Goal: Transaction & Acquisition: Purchase product/service

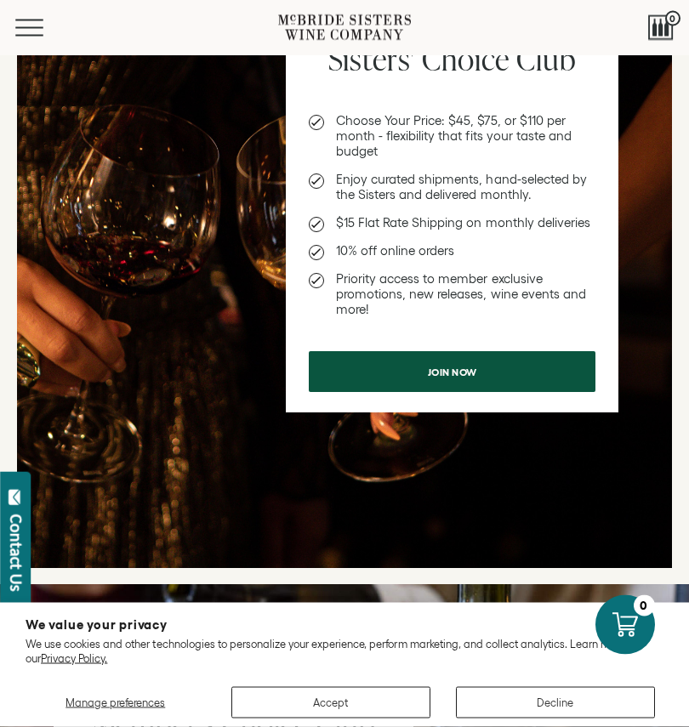
scroll to position [384, 0]
click at [465, 371] on span "Join now" at bounding box center [452, 371] width 90 height 33
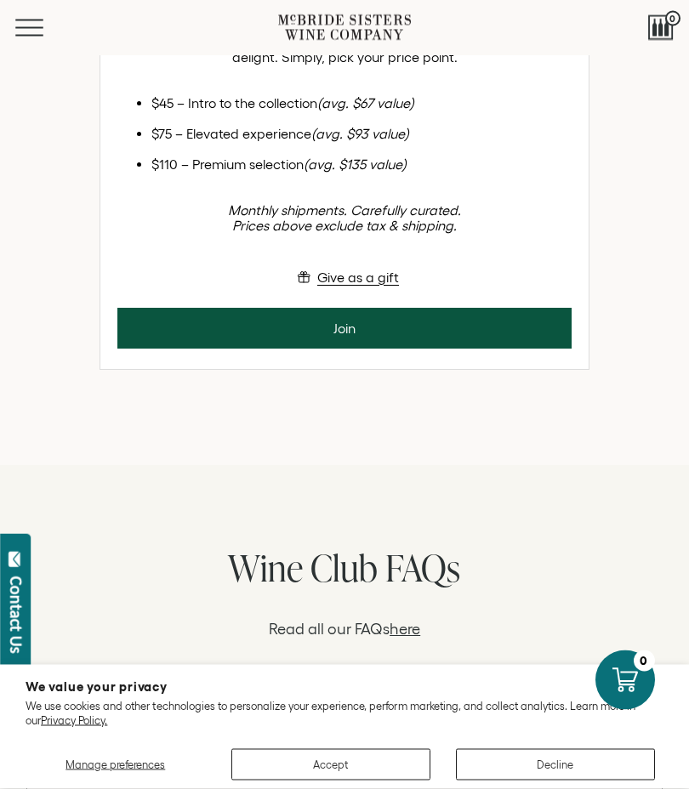
click at [371, 349] on button "Join" at bounding box center [344, 329] width 454 height 41
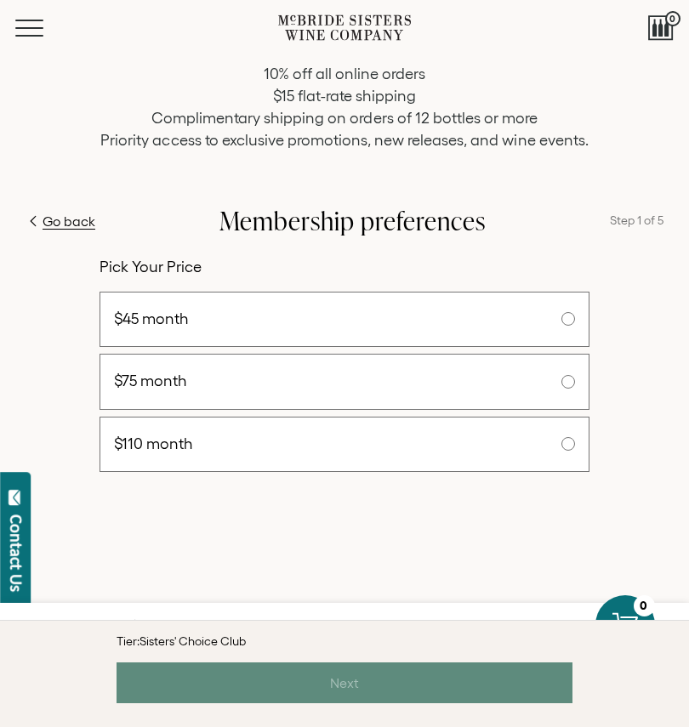
scroll to position [174, 0]
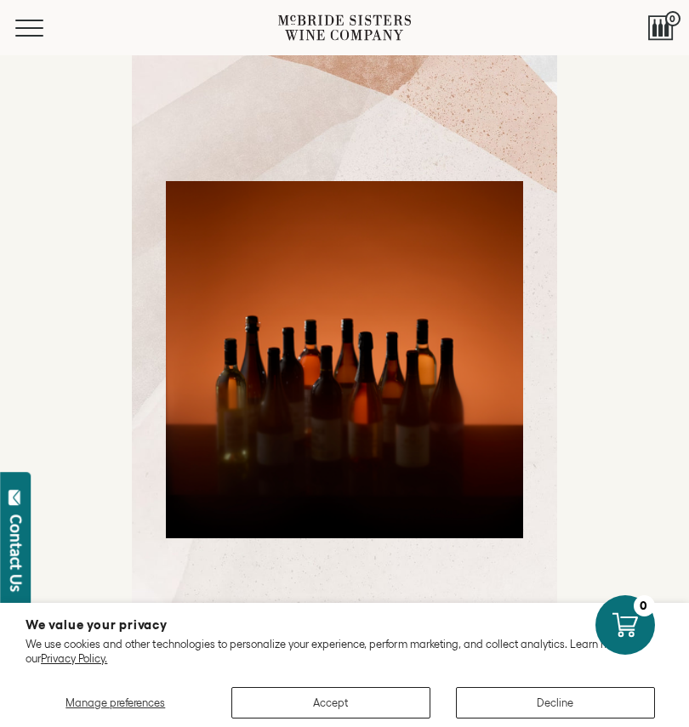
click at [340, 701] on button "Accept" at bounding box center [330, 702] width 199 height 31
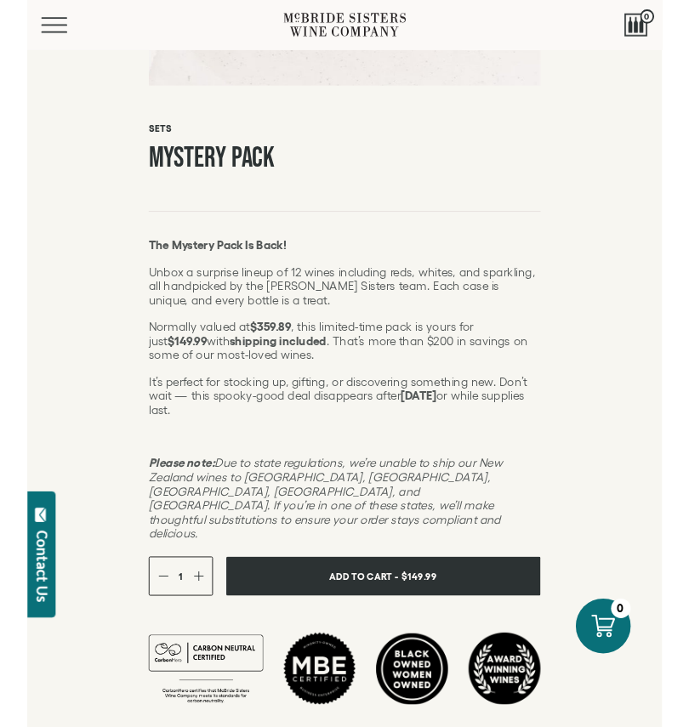
scroll to position [649, 0]
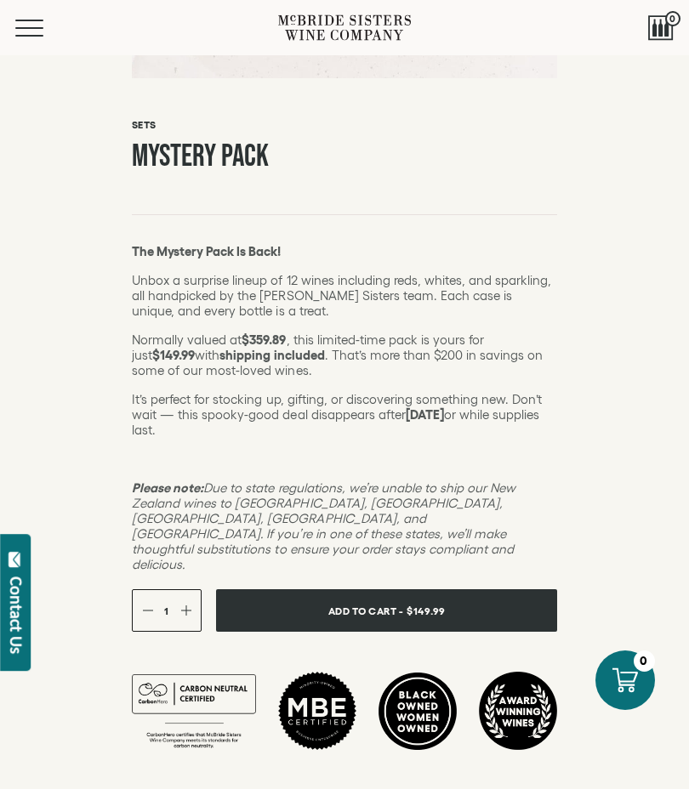
click at [366, 598] on span "Add To Cart -" at bounding box center [365, 610] width 75 height 25
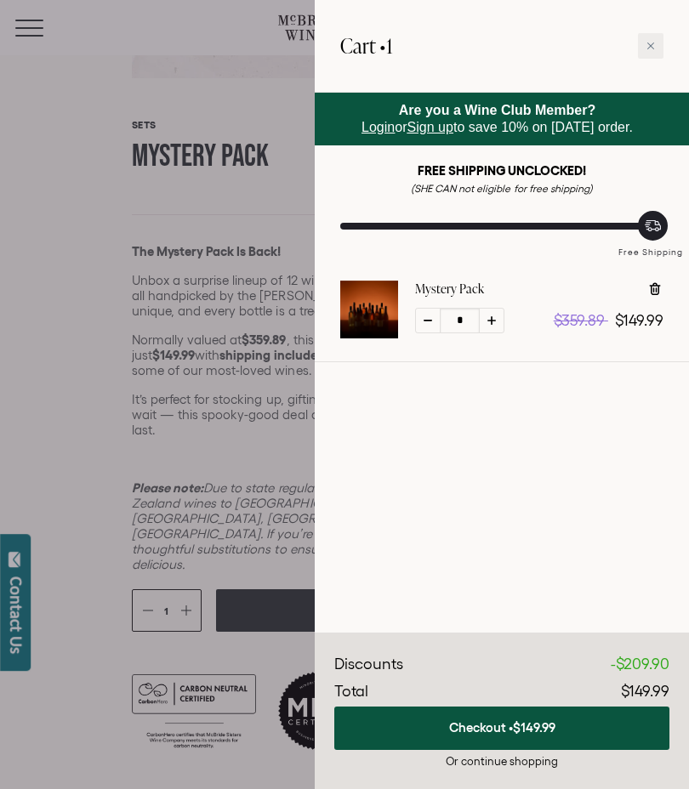
click at [513, 723] on span "$149.99" at bounding box center [534, 727] width 43 height 14
